Goal: Find specific fact: Find specific fact

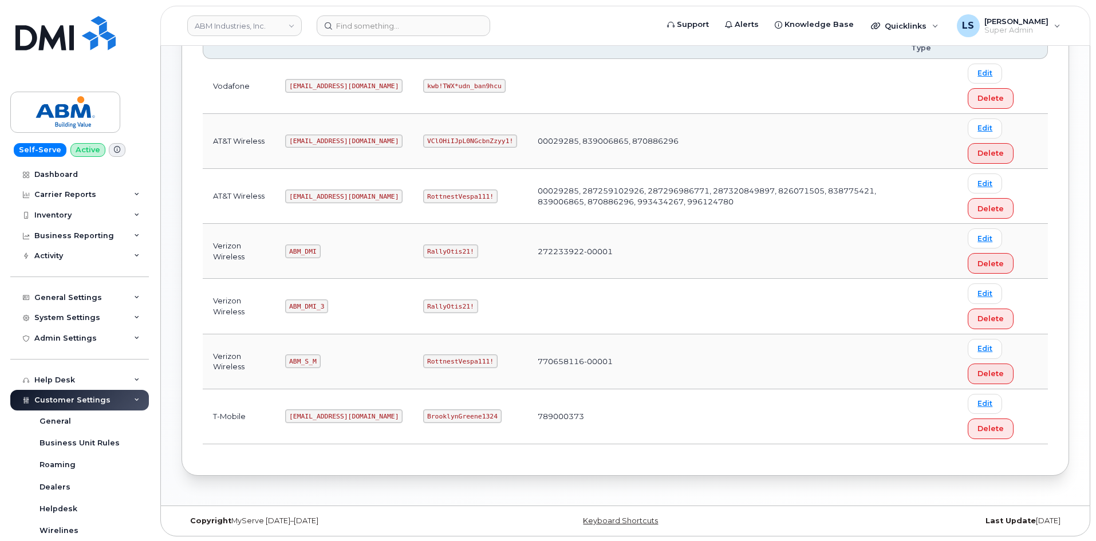
scroll to position [215, 0]
click at [423, 360] on code "RottnestVespa111!" at bounding box center [460, 360] width 74 height 14
copy code "RottnestVespa111!"
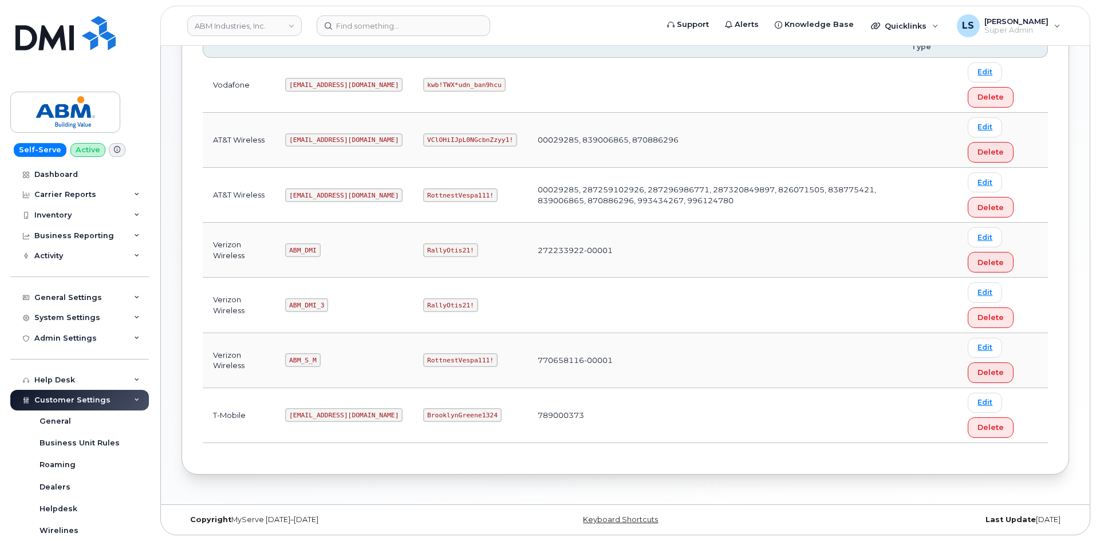
click at [605, 436] on td "789000373" at bounding box center [713, 415] width 373 height 55
